Goal: Transaction & Acquisition: Purchase product/service

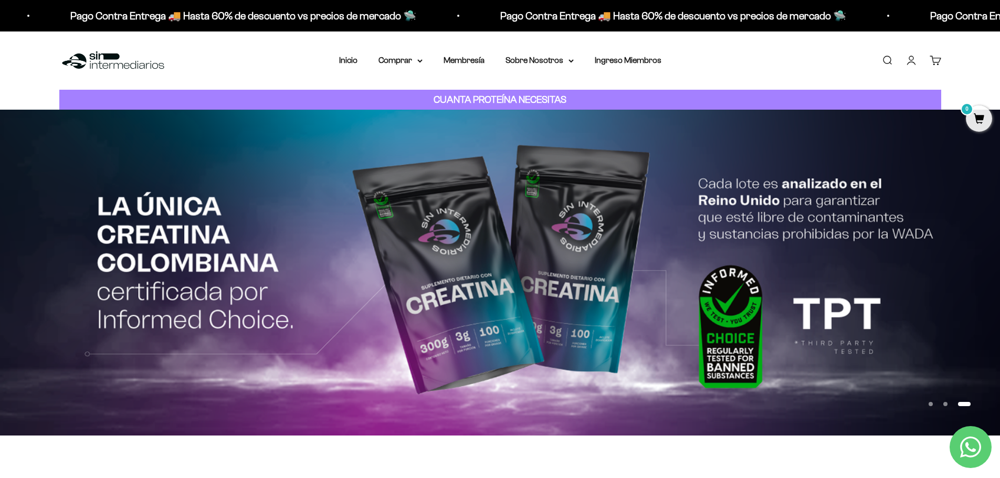
click at [947, 404] on button "Ir al artículo 2" at bounding box center [945, 404] width 4 height 4
click at [910, 62] on link "Iniciar sesión" at bounding box center [911, 61] width 12 height 12
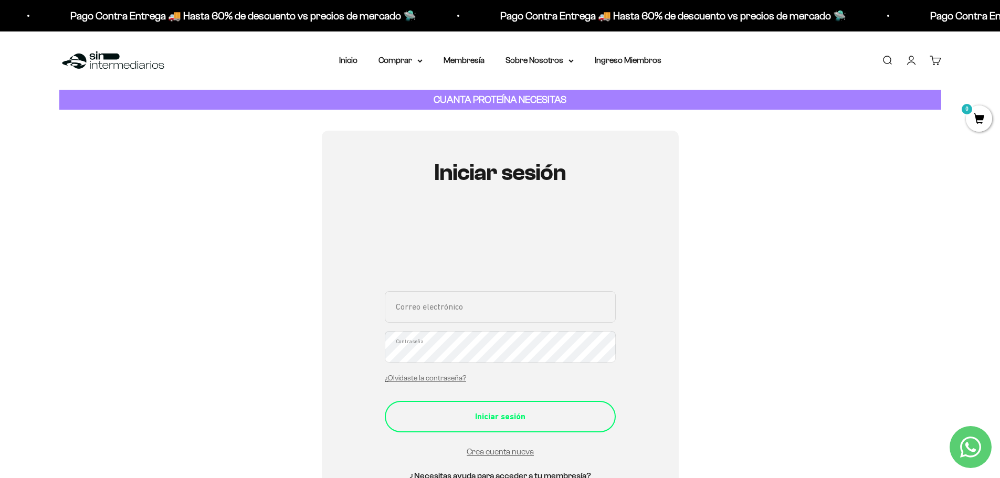
type input "Diegom9322@gmail.com"
click at [527, 422] on div "Iniciar sesión" at bounding box center [500, 417] width 189 height 14
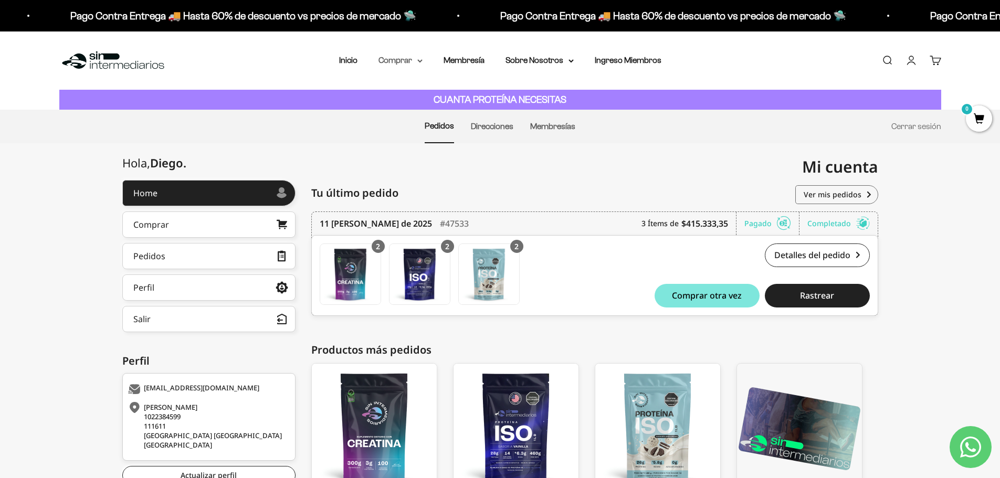
click at [404, 61] on summary "Comprar" at bounding box center [400, 61] width 44 height 14
click at [418, 89] on span "Proteínas" at bounding box center [402, 93] width 35 height 9
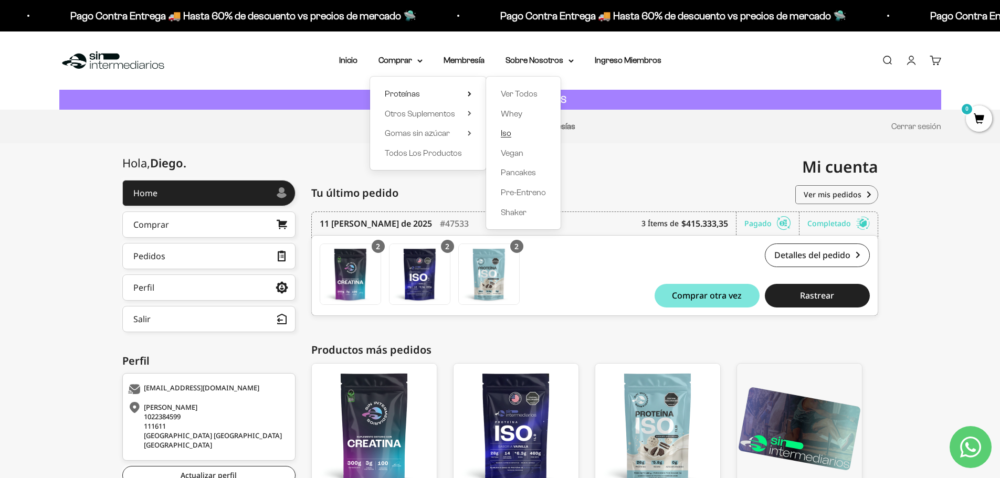
click at [507, 131] on span "Iso" at bounding box center [506, 133] width 10 height 9
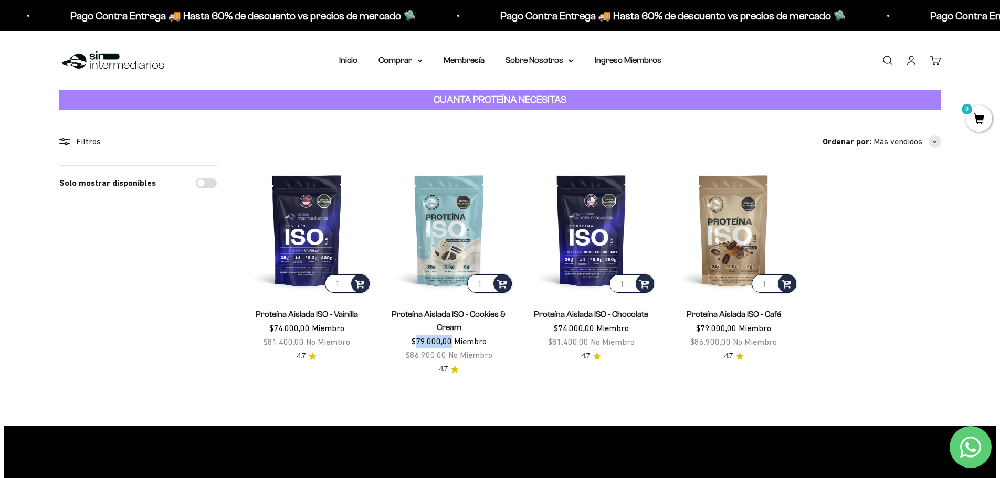
drag, startPoint x: 415, startPoint y: 340, endPoint x: 453, endPoint y: 341, distance: 37.8
click at [453, 341] on span "$79.000,00 Miembro" at bounding box center [448, 340] width 75 height 9
click at [421, 337] on span "$79.000,00" at bounding box center [431, 340] width 40 height 9
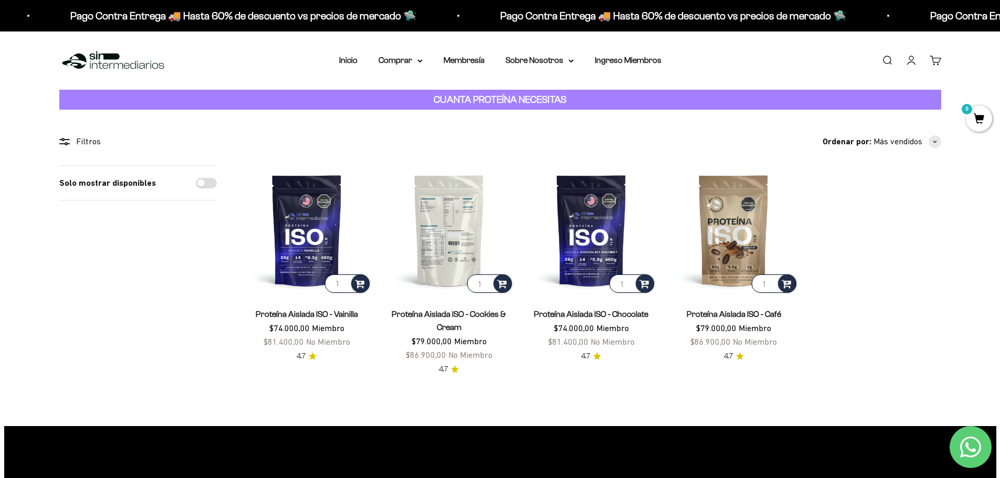
click at [455, 228] on img at bounding box center [449, 230] width 130 height 130
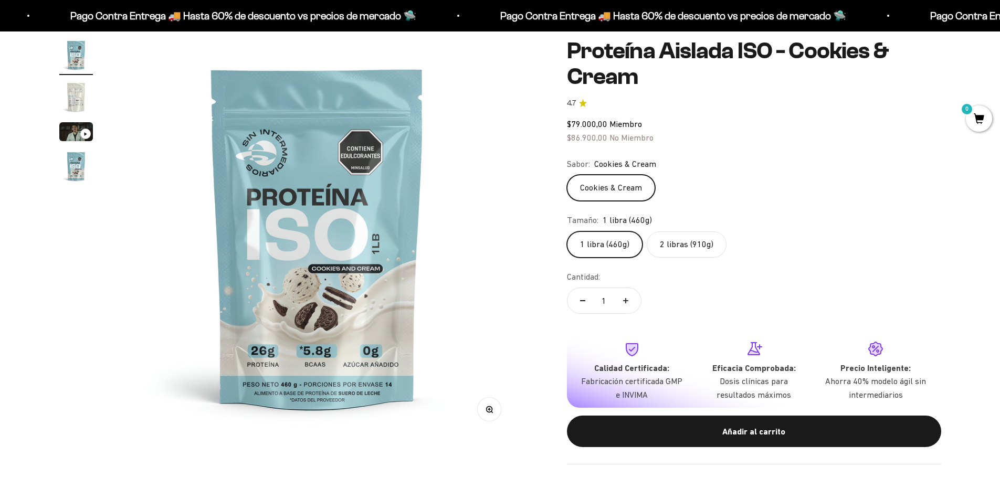
click at [265, 400] on img at bounding box center [317, 237] width 398 height 398
